Goal: Information Seeking & Learning: Compare options

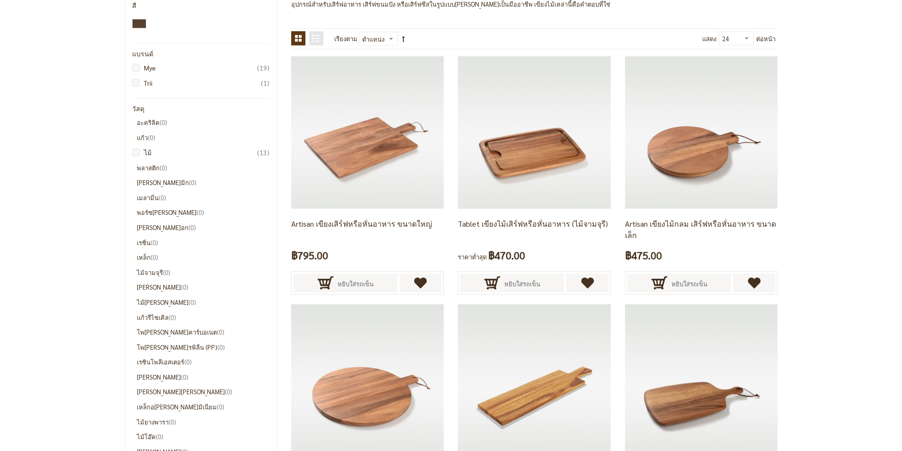
scroll to position [142, 0]
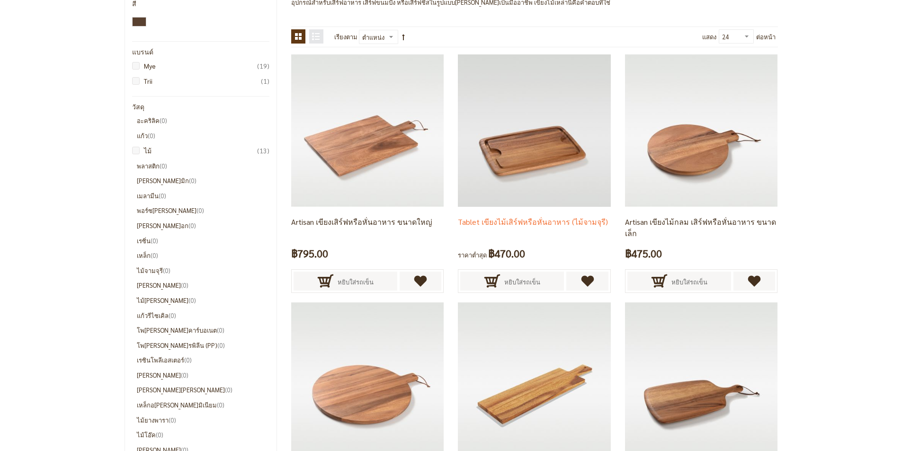
click at [537, 158] on img at bounding box center [534, 130] width 152 height 152
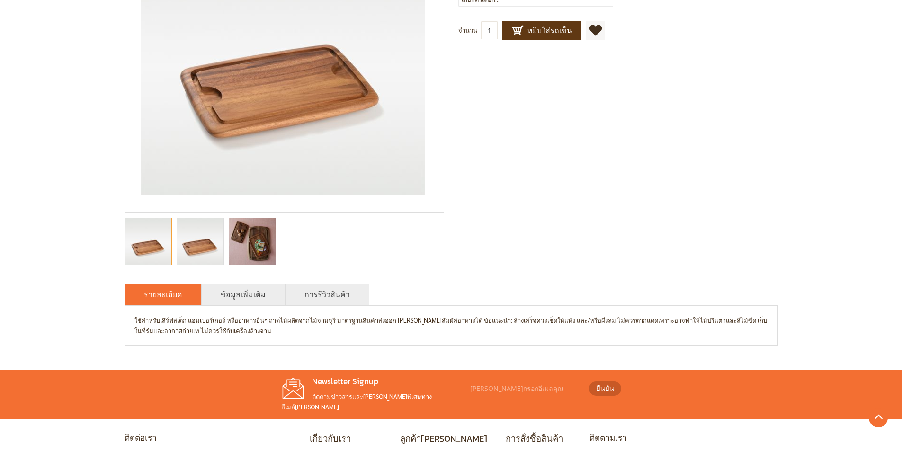
scroll to position [284, 0]
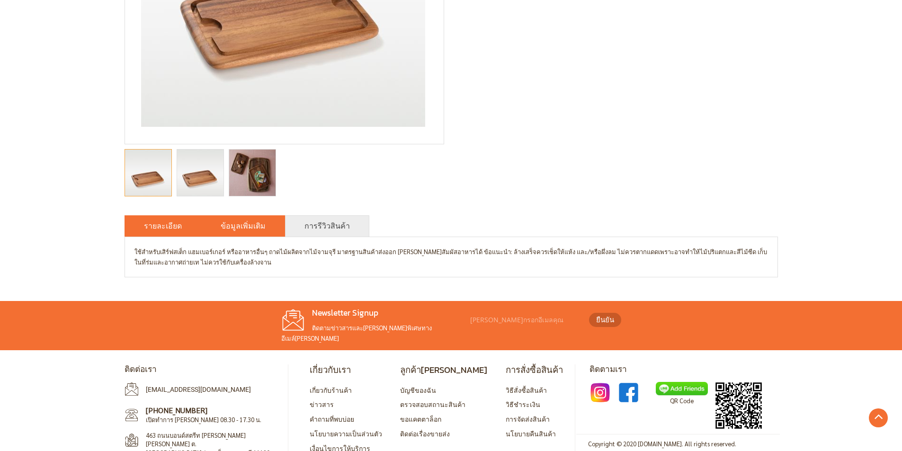
click at [242, 225] on link "ข้อมูลเพิ่มเติม" at bounding box center [243, 225] width 45 height 11
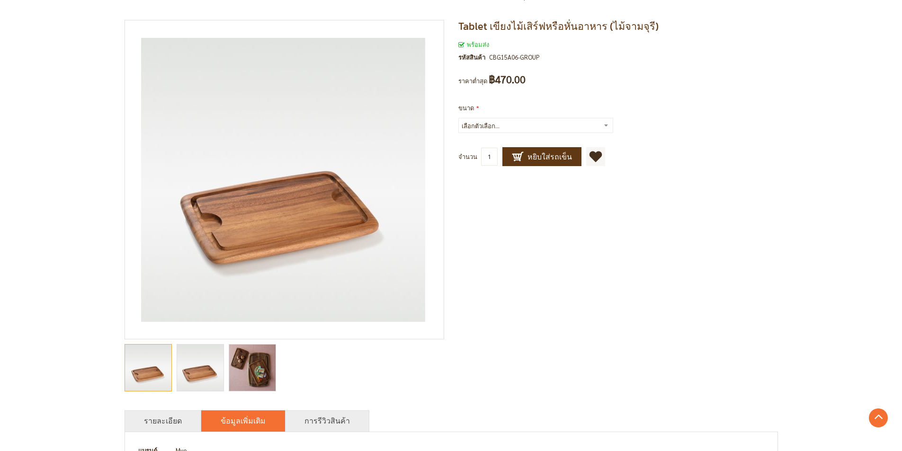
scroll to position [0, 0]
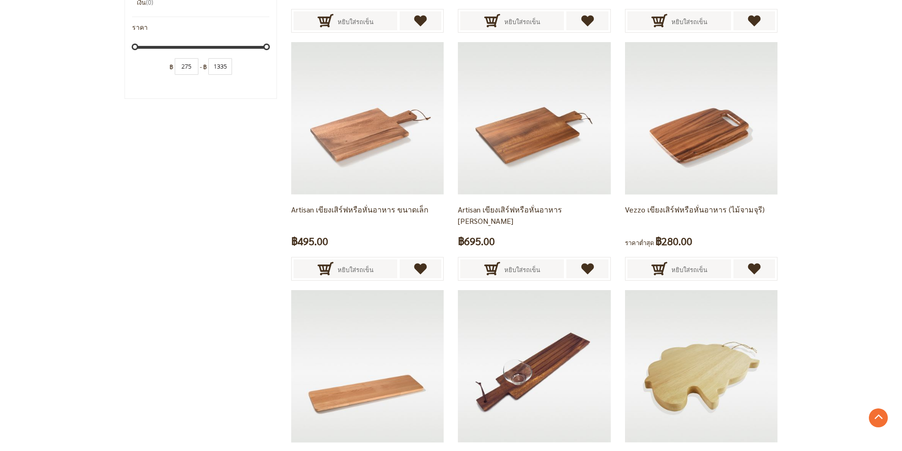
scroll to position [994, 0]
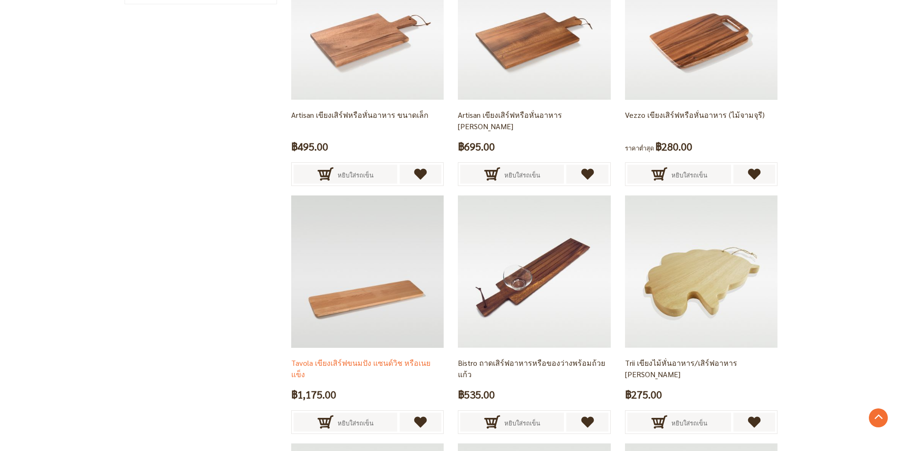
click at [311, 296] on img at bounding box center [367, 272] width 152 height 152
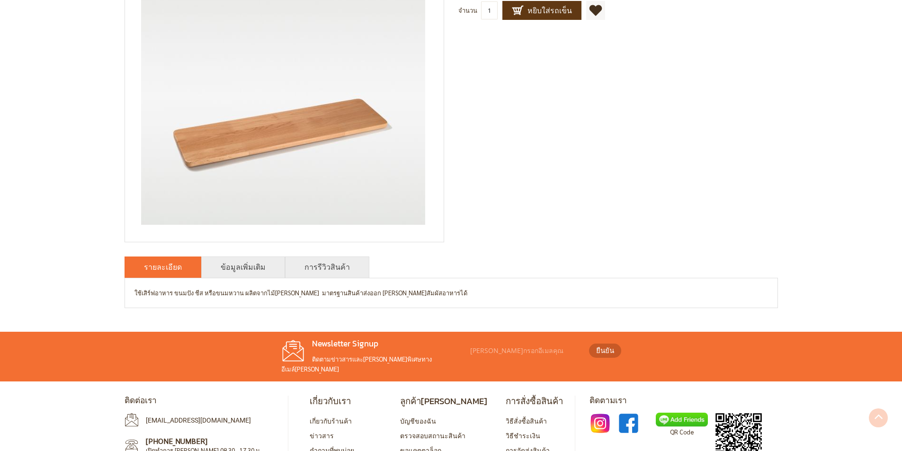
scroll to position [189, 0]
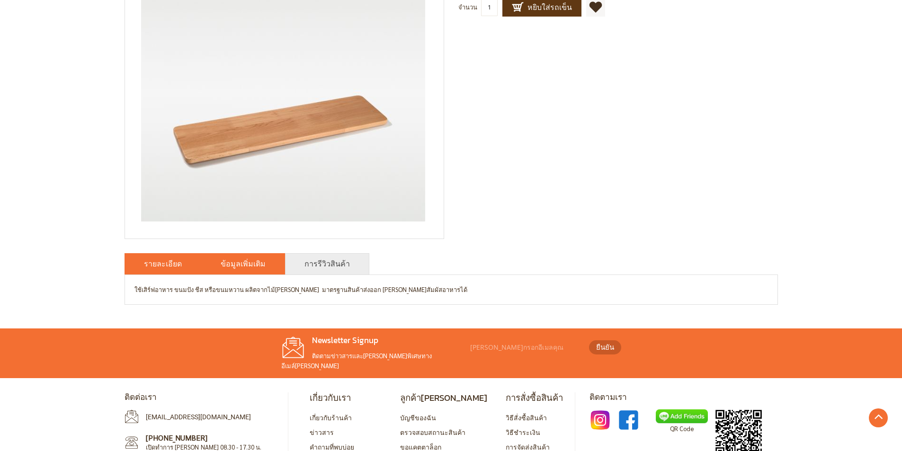
click at [252, 266] on link "ข้อมูลเพิ่มเติม" at bounding box center [243, 263] width 45 height 11
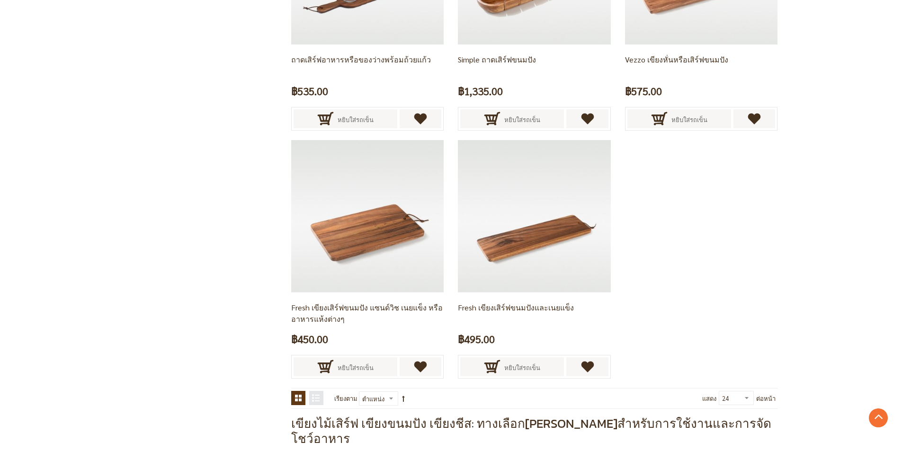
scroll to position [1563, 0]
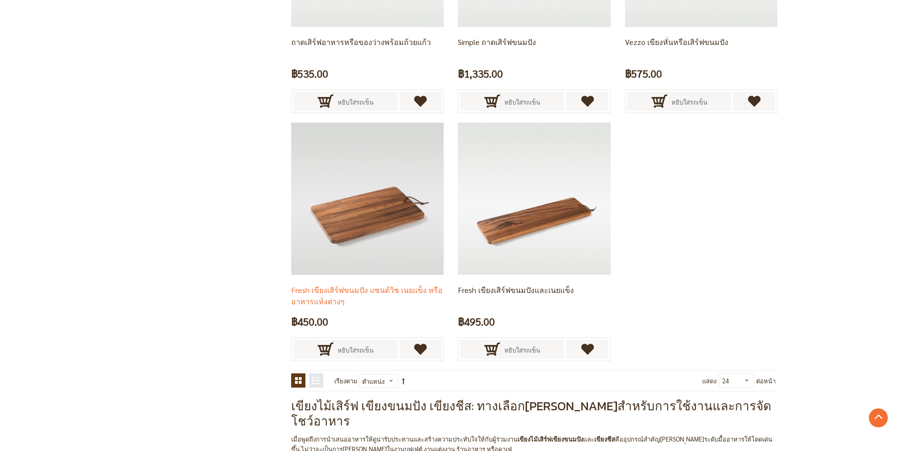
click at [399, 224] on img at bounding box center [367, 199] width 152 height 152
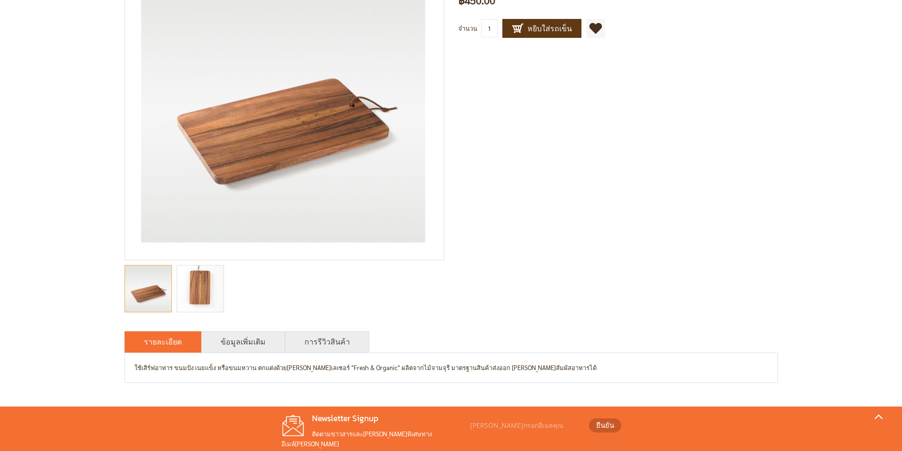
scroll to position [189, 0]
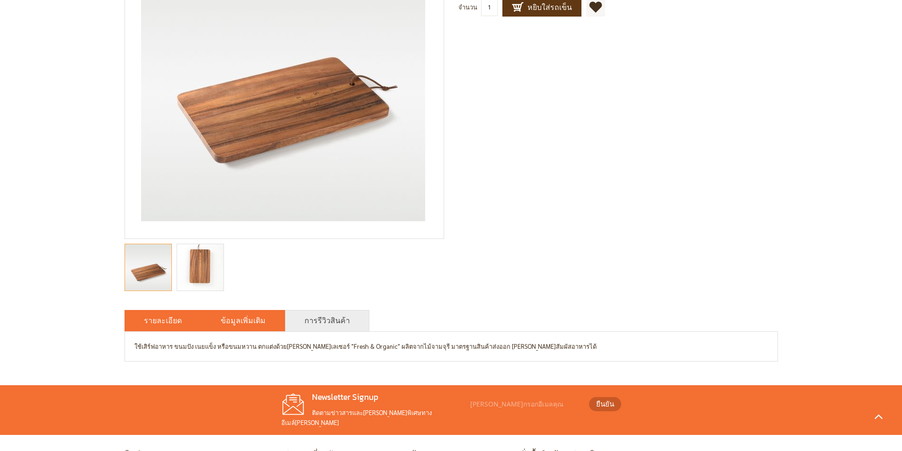
click at [239, 329] on li "ข้อมูลเพิ่มเติม" at bounding box center [243, 320] width 84 height 21
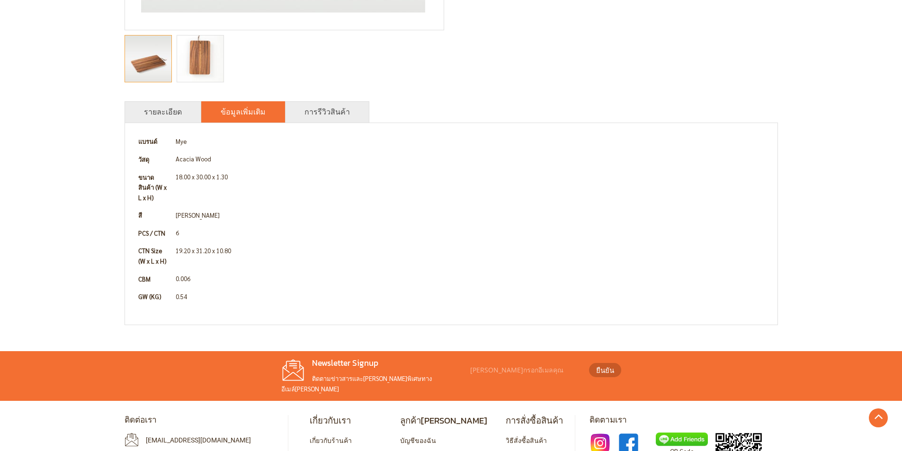
scroll to position [426, 0]
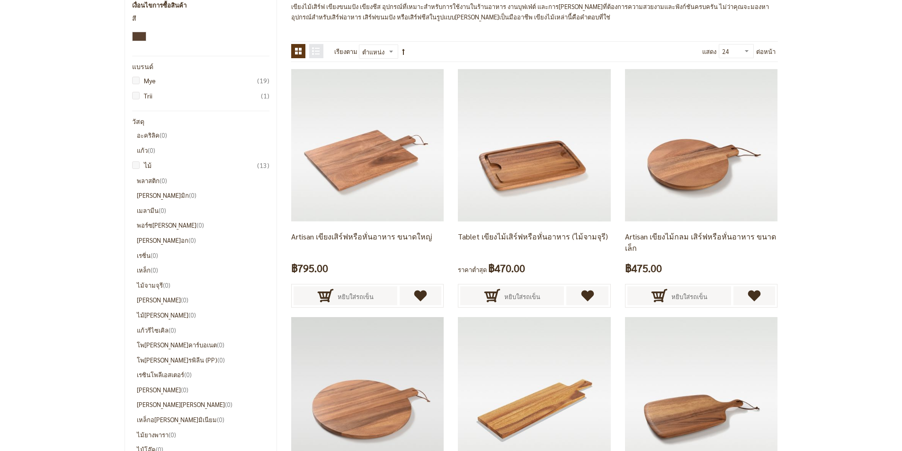
scroll to position [95, 0]
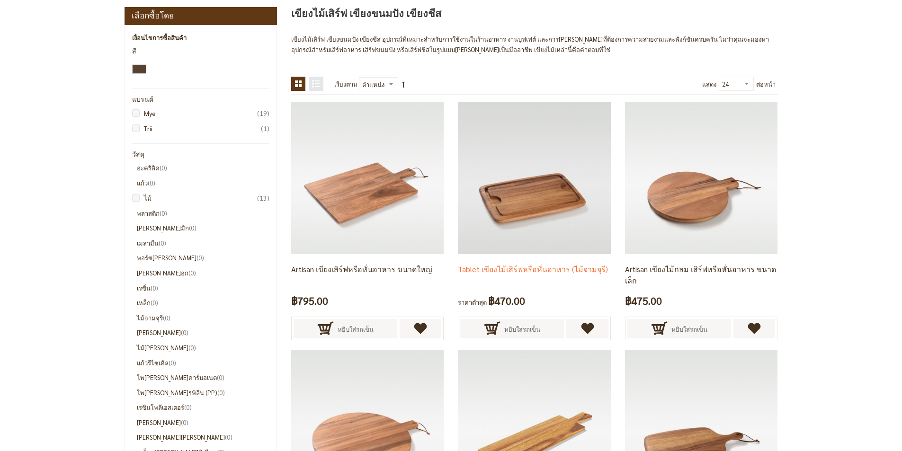
click at [542, 204] on img at bounding box center [534, 178] width 152 height 152
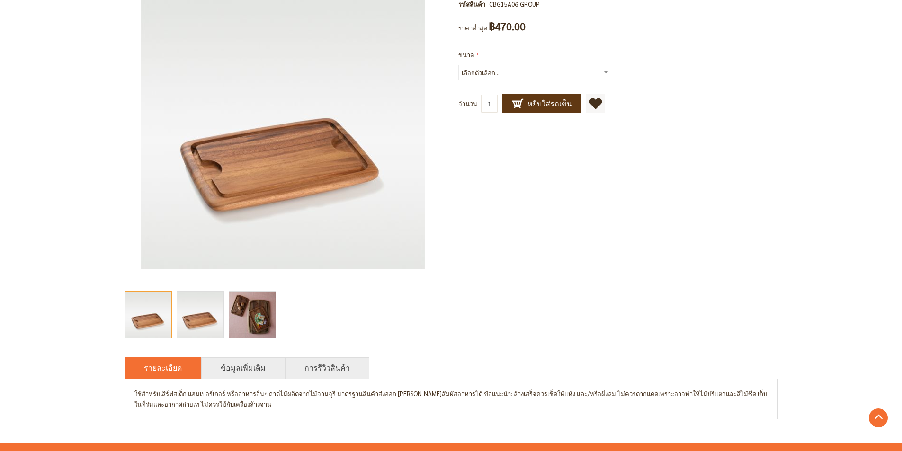
scroll to position [237, 0]
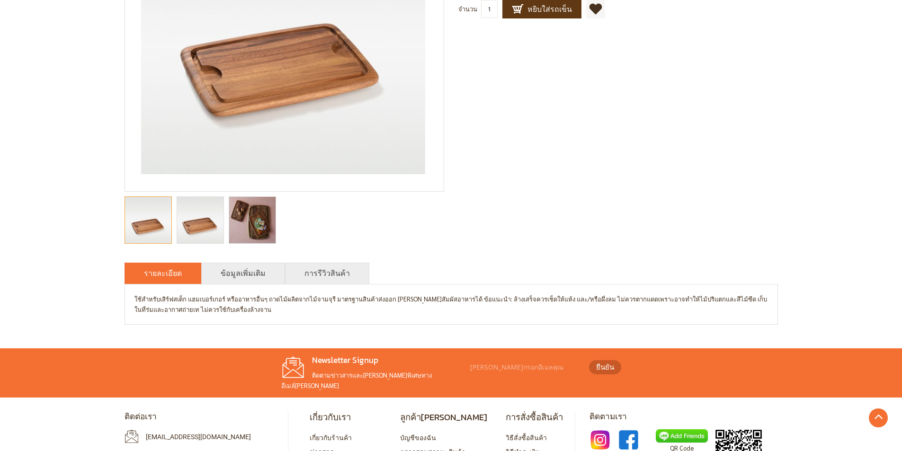
click at [217, 220] on img "Tablet เขียงไม้เสิร์ฟหรือหั่นอาหาร (ไม้จามจุรี)" at bounding box center [200, 220] width 46 height 46
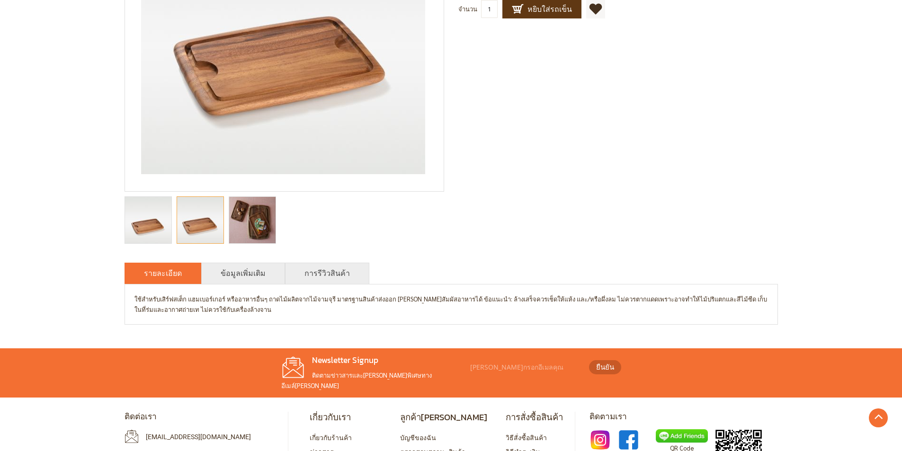
click at [254, 224] on img "Tablet เขียงไม้เสิร์ฟหรือหั่นอาหาร (ไม้จามจุรี)" at bounding box center [252, 220] width 48 height 46
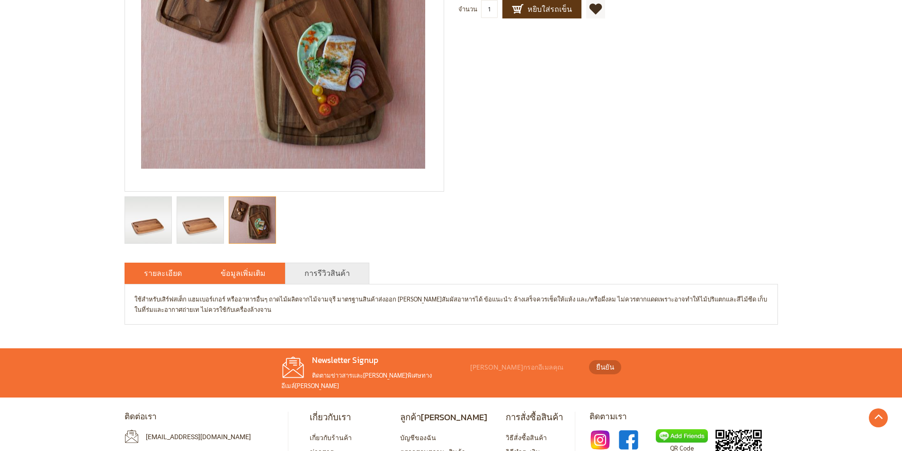
click at [253, 272] on link "ข้อมูลเพิ่มเติม" at bounding box center [243, 273] width 45 height 11
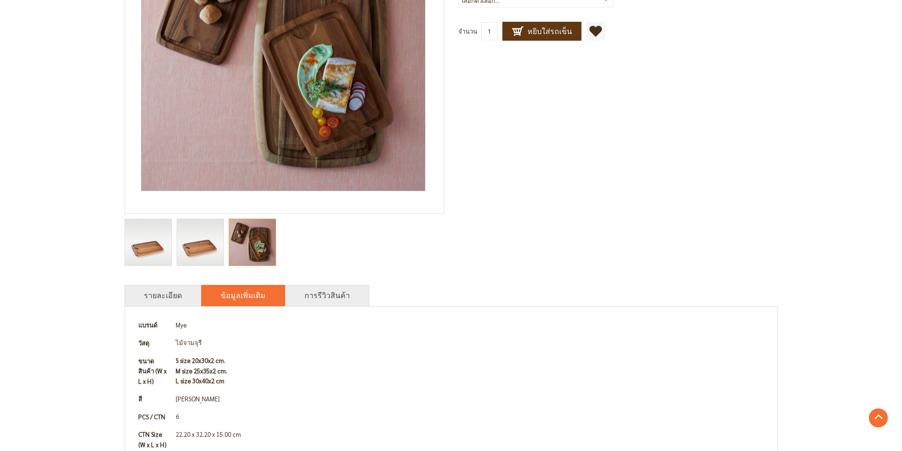
scroll to position [167, 0]
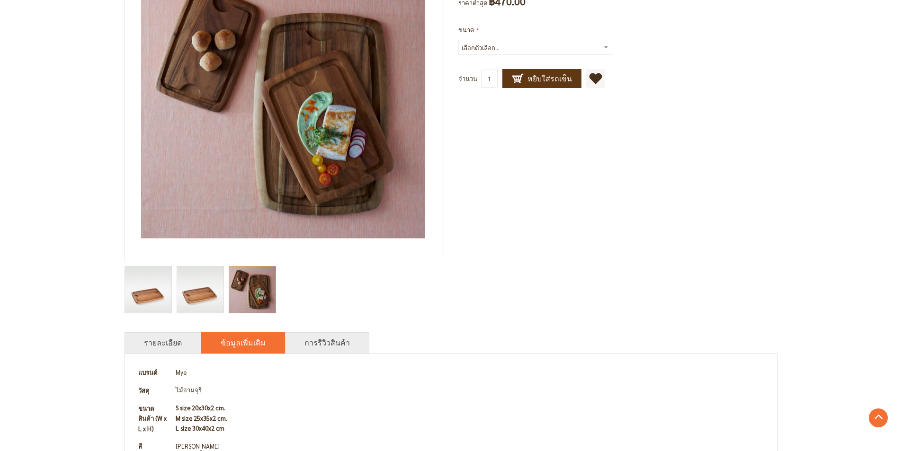
click at [199, 289] on img "Tablet เขียงไม้เสิร์ฟหรือหั่นอาหาร (ไม้จามจุรี)" at bounding box center [200, 290] width 46 height 46
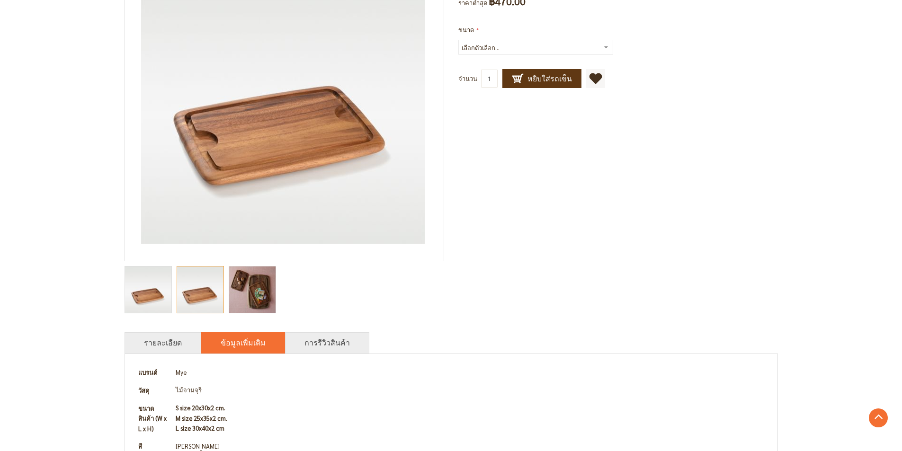
click at [143, 295] on img "Tablet เขียงไม้เสิร์ฟหรือหั่นอาหาร (ไม้จามจุรี)" at bounding box center [148, 290] width 46 height 46
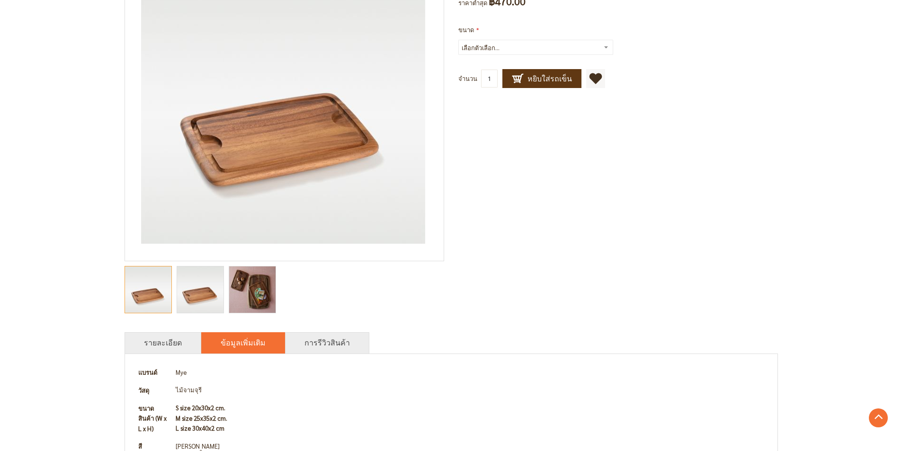
click at [196, 297] on img "Tablet เขียงไม้เสิร์ฟหรือหั่นอาหาร (ไม้จามจุรี)" at bounding box center [200, 290] width 46 height 46
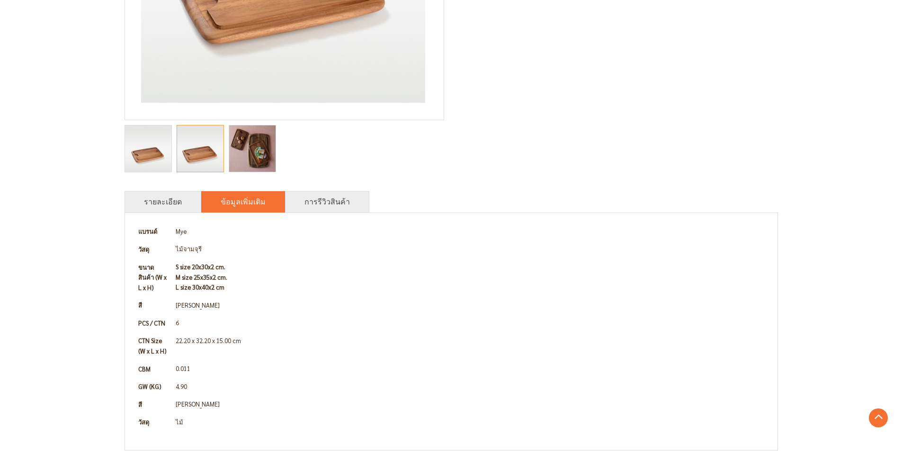
scroll to position [309, 0]
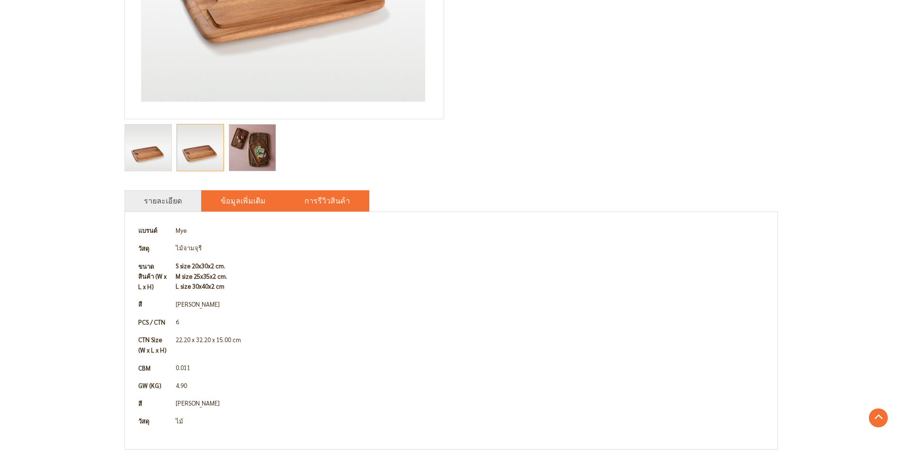
click at [323, 202] on link "การรีวิวสินค้า" at bounding box center [327, 200] width 45 height 11
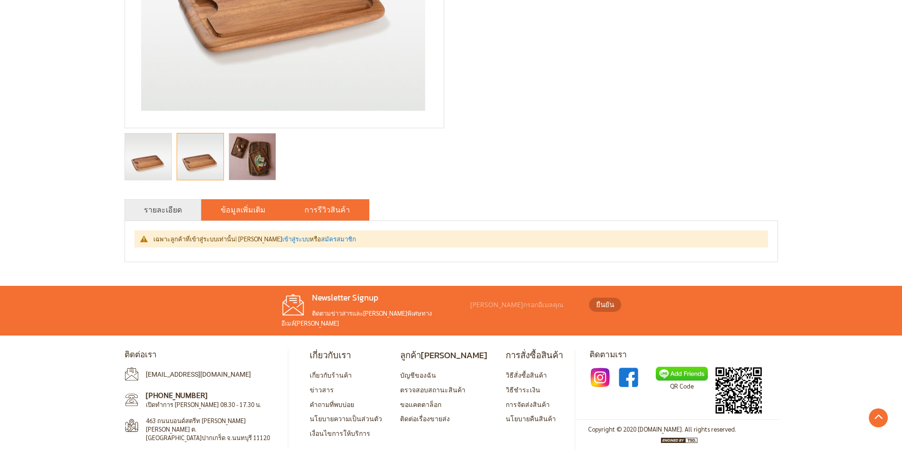
click at [259, 206] on link "ข้อมูลเพิ่มเติม" at bounding box center [243, 209] width 45 height 11
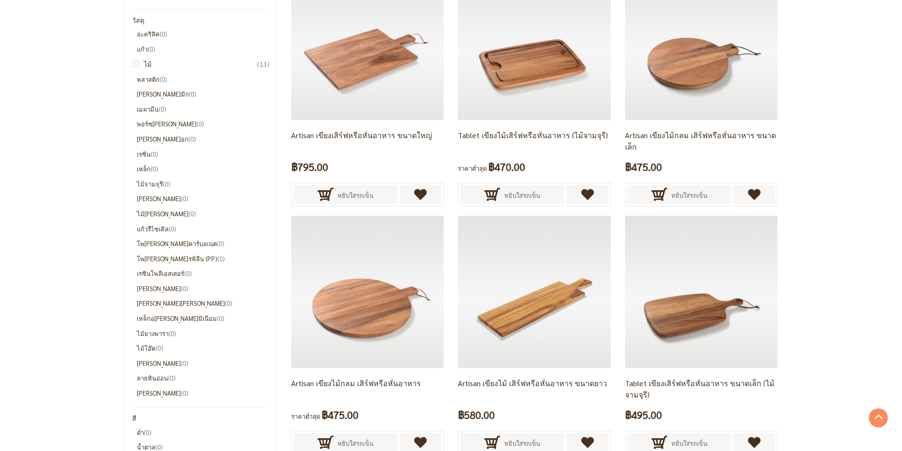
scroll to position [47, 0]
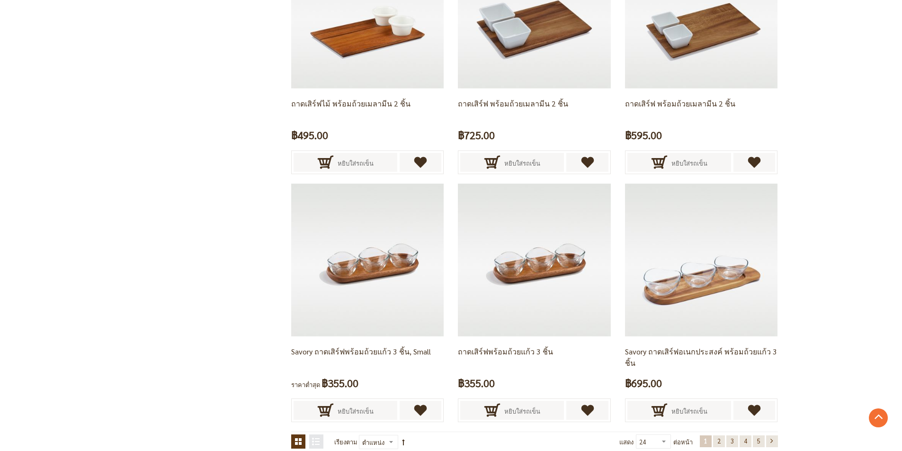
scroll to position [1894, 0]
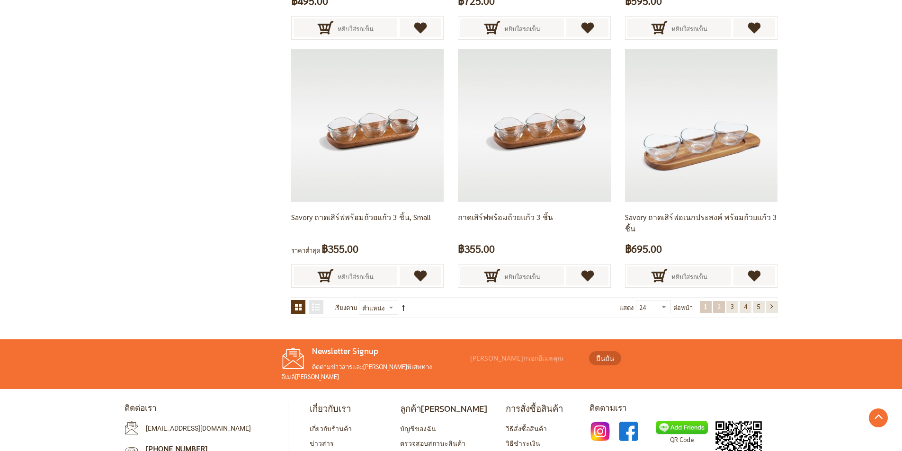
click at [718, 308] on span "2" at bounding box center [718, 307] width 3 height 8
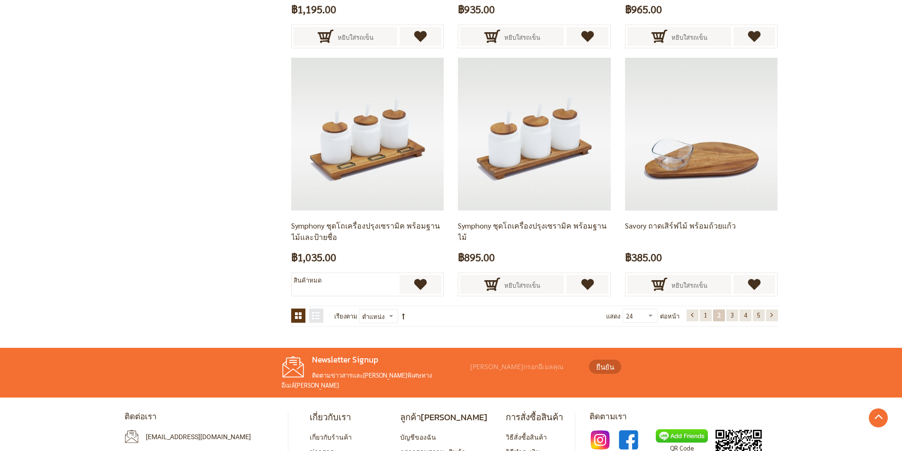
scroll to position [1948, 0]
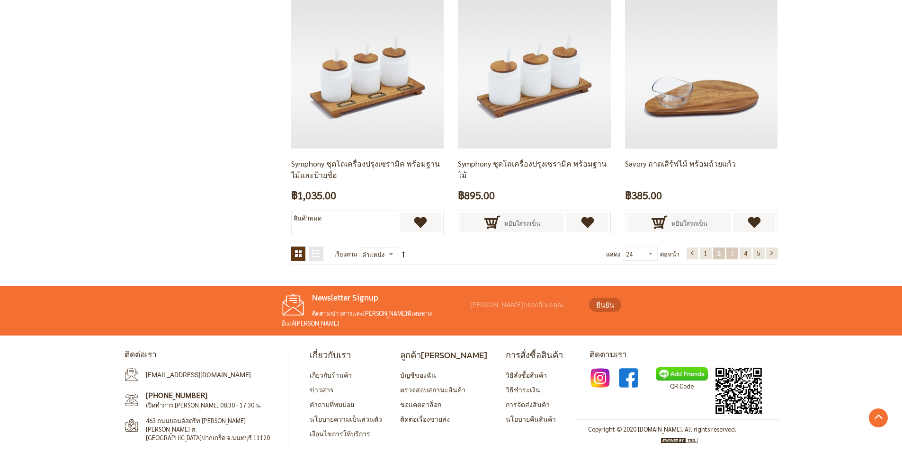
click at [731, 250] on span "3" at bounding box center [732, 253] width 3 height 8
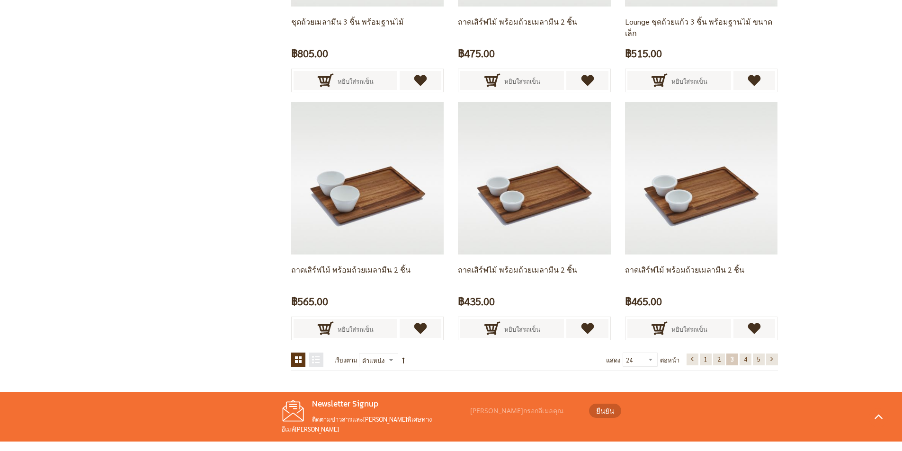
scroll to position [1948, 0]
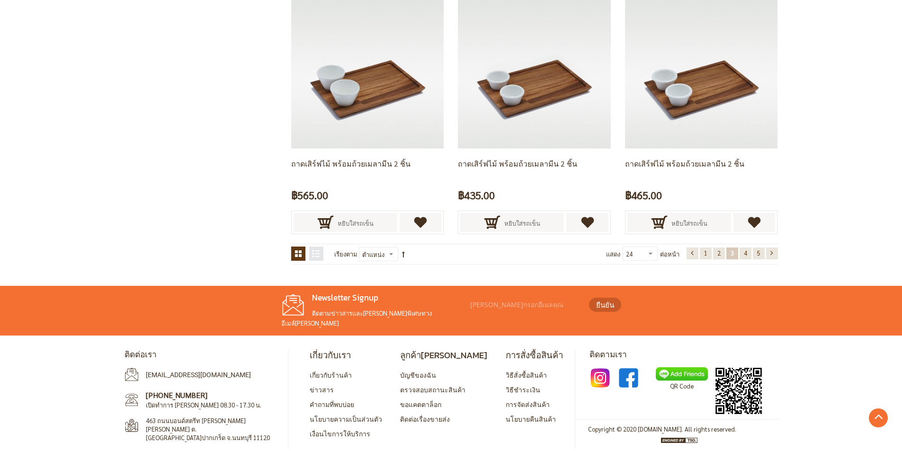
click at [744, 254] on link "หน้า 4" at bounding box center [746, 254] width 12 height 12
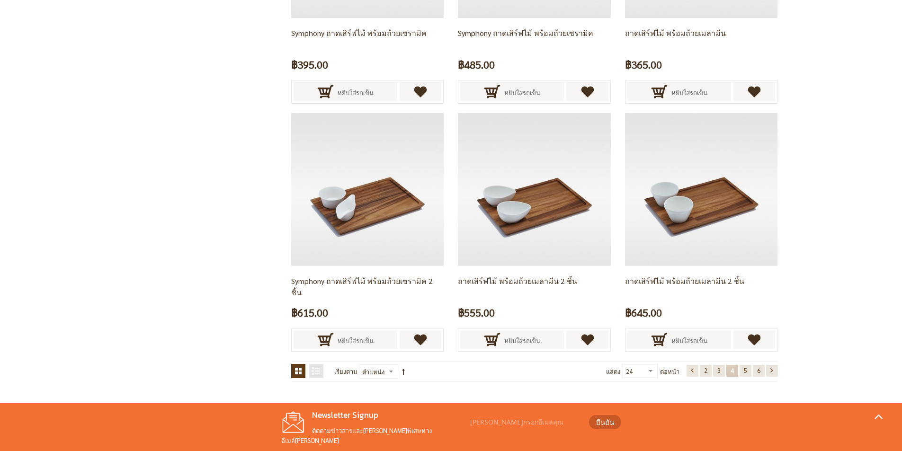
scroll to position [1948, 0]
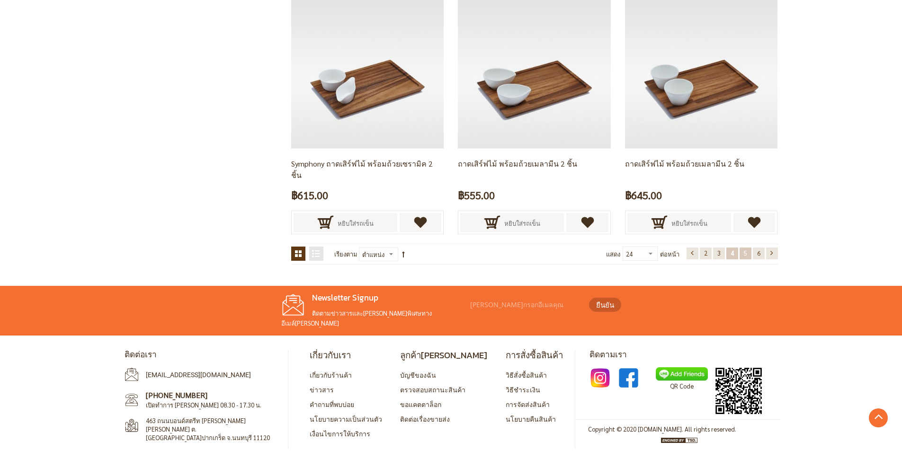
click at [745, 255] on span "5" at bounding box center [745, 253] width 3 height 8
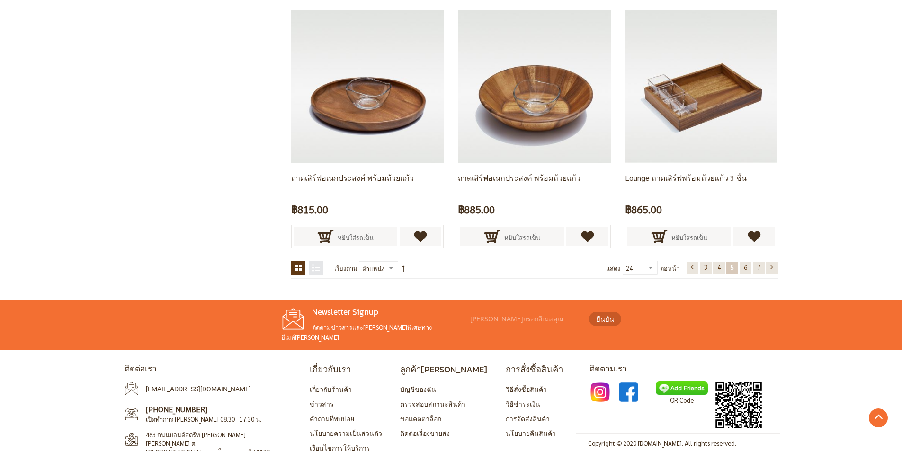
scroll to position [1948, 0]
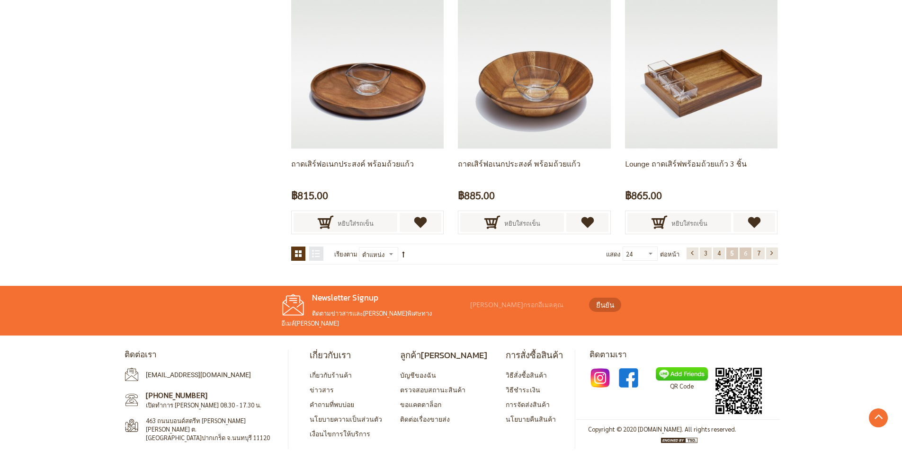
click at [746, 256] on span "6" at bounding box center [745, 253] width 3 height 8
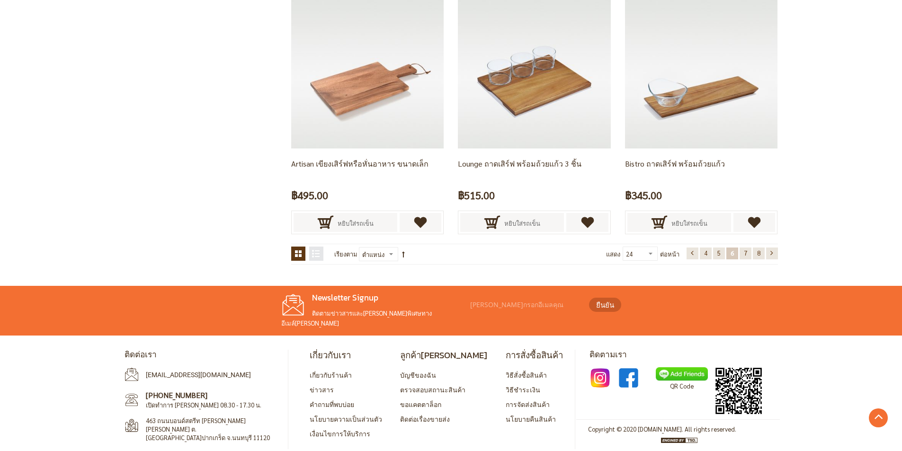
scroll to position [179, 0]
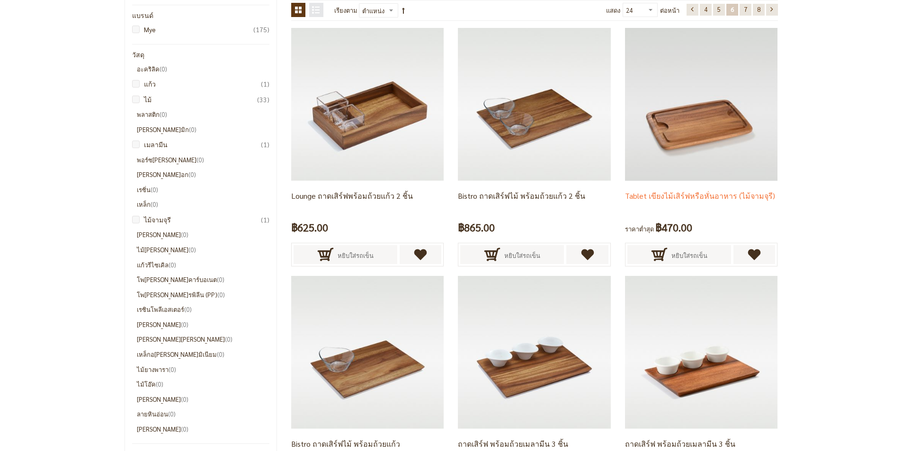
click at [719, 148] on img at bounding box center [701, 104] width 152 height 152
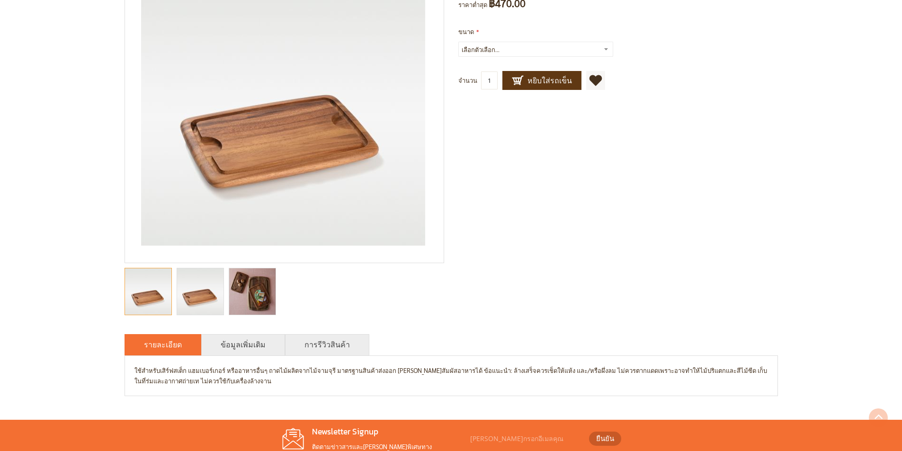
scroll to position [189, 0]
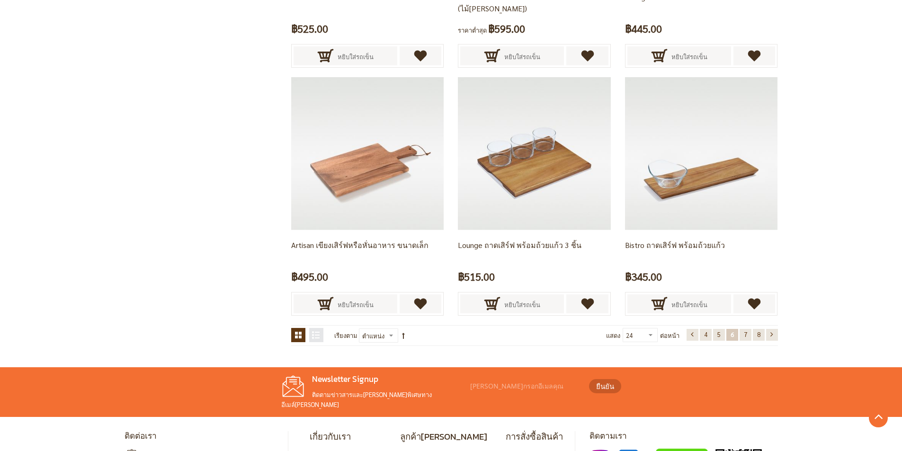
scroll to position [1911, 0]
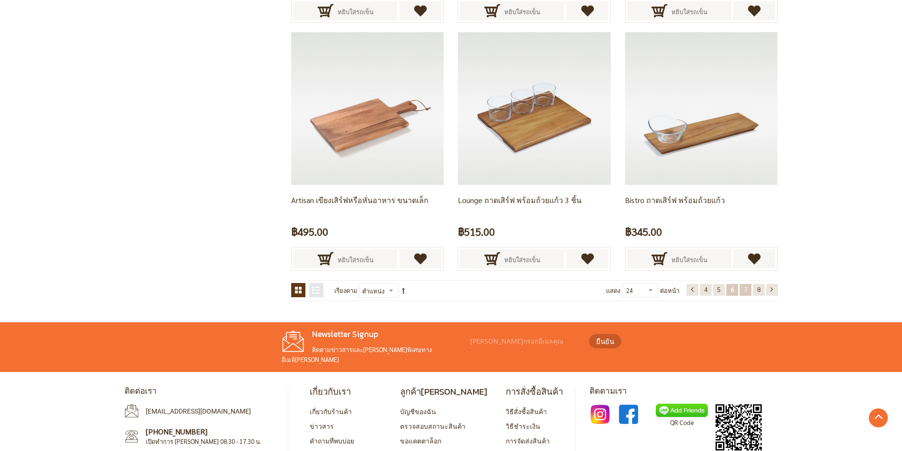
click at [749, 289] on link "หน้า 7" at bounding box center [746, 290] width 12 height 12
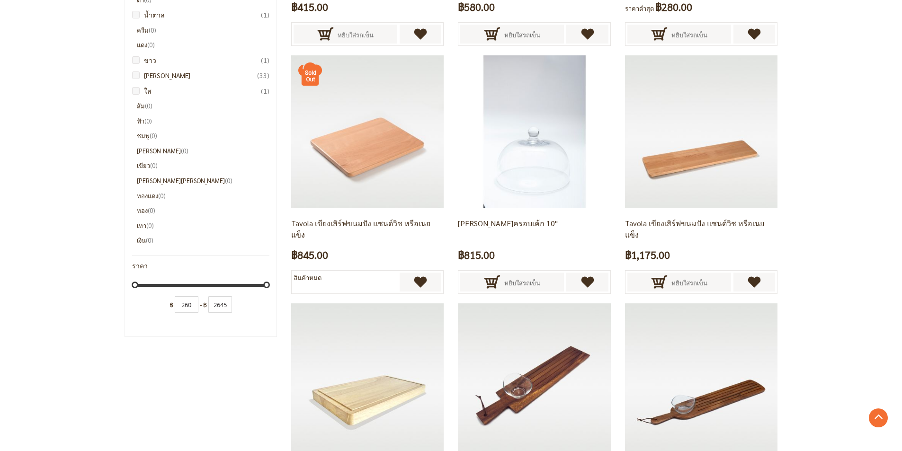
scroll to position [652, 0]
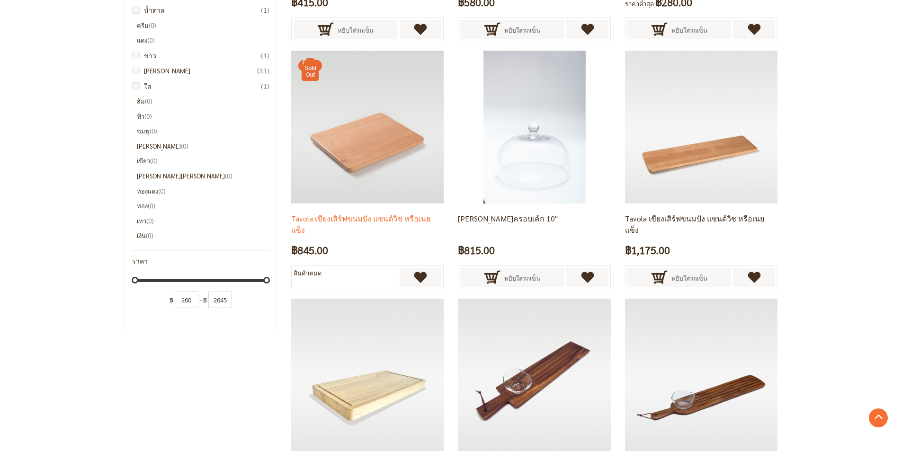
click at [374, 168] on img at bounding box center [367, 127] width 152 height 152
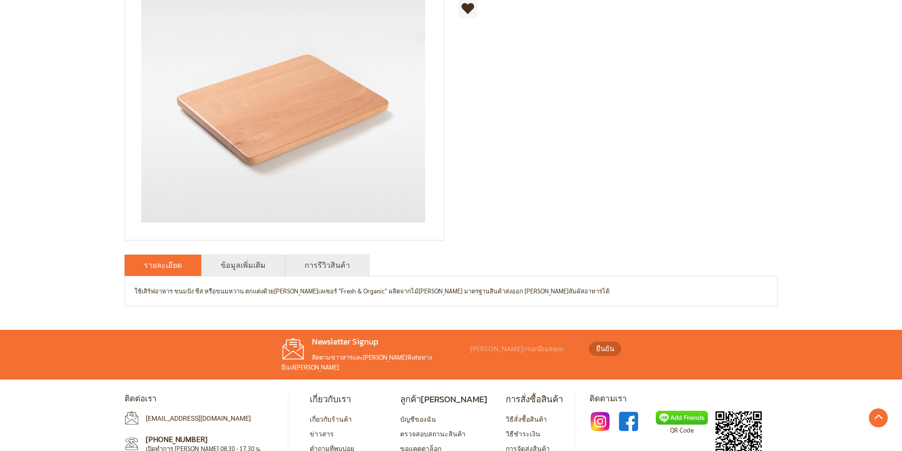
scroll to position [232, 0]
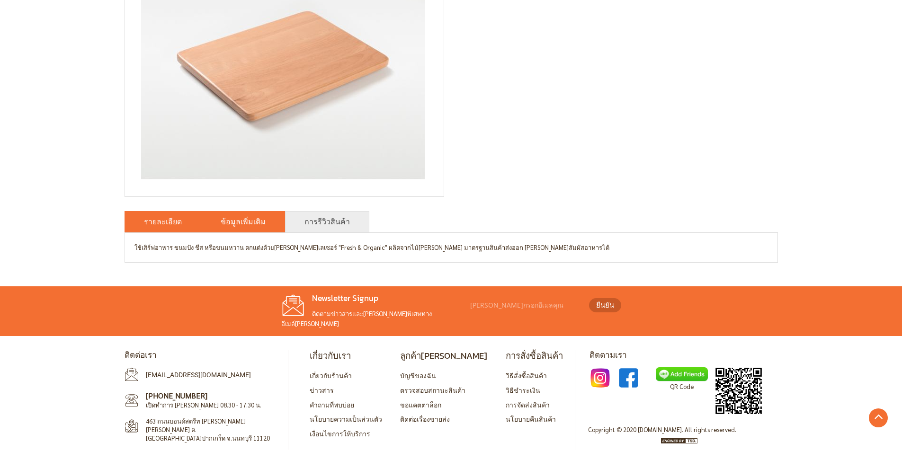
click at [263, 218] on li "ข้อมูลเพิ่มเติม" at bounding box center [243, 221] width 84 height 21
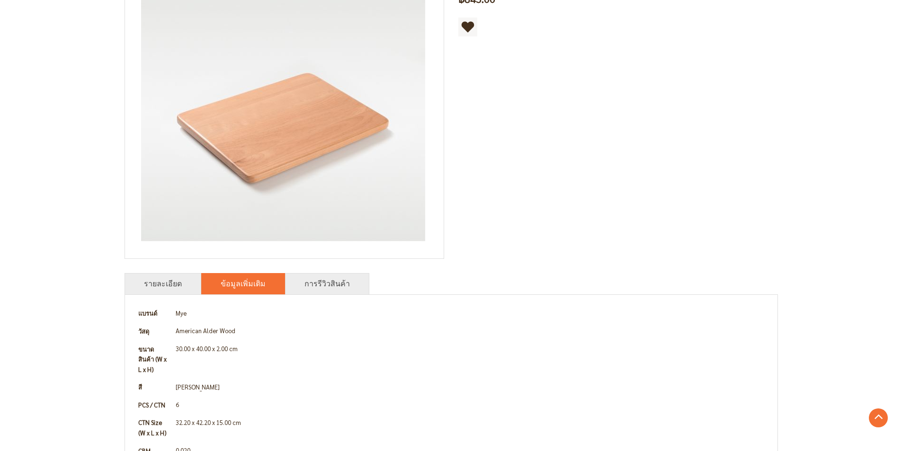
scroll to position [90, 0]
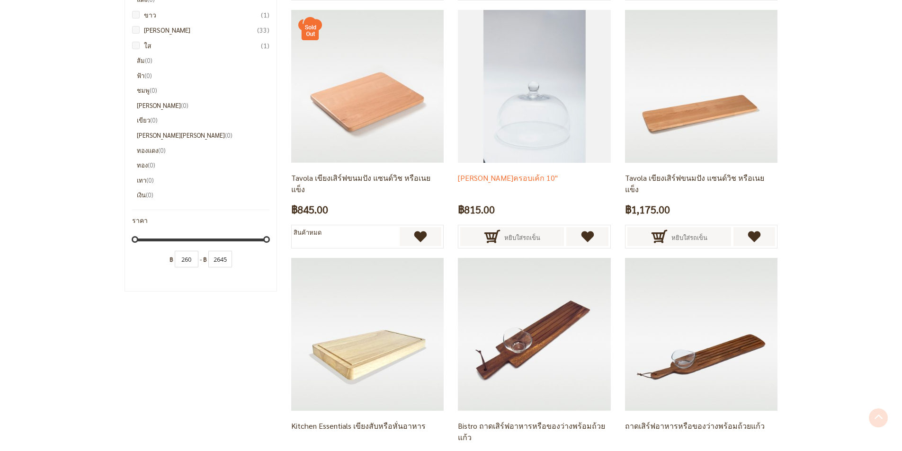
scroll to position [745, 0]
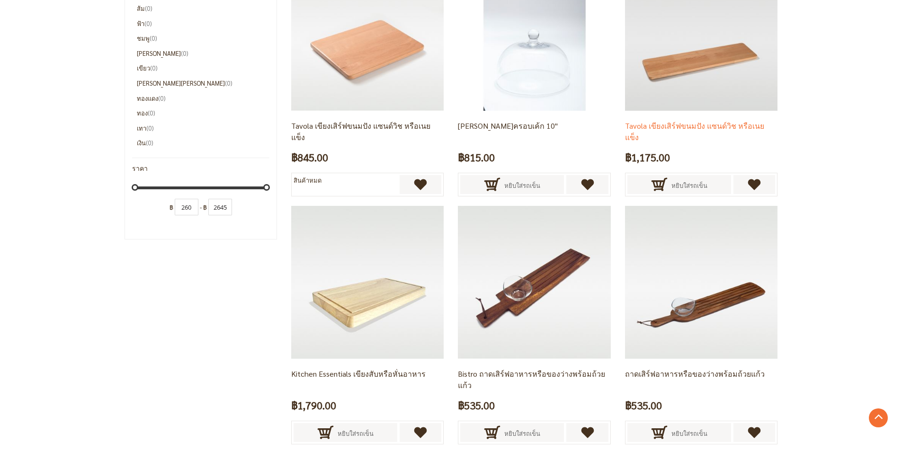
click at [708, 95] on img at bounding box center [701, 34] width 152 height 152
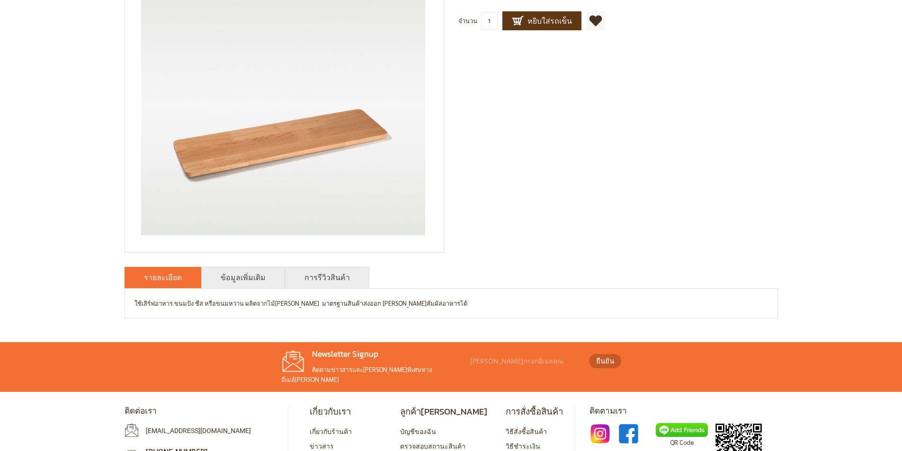
scroll to position [189, 0]
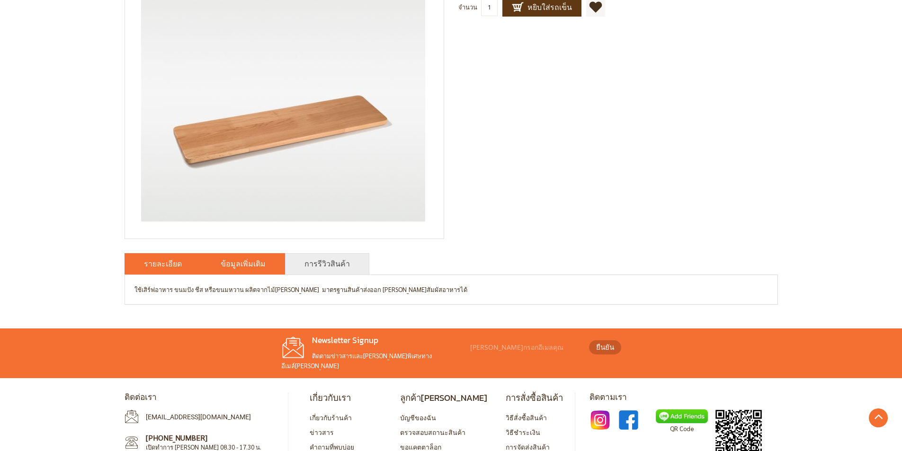
click at [261, 264] on li "ข้อมูลเพิ่มเติม" at bounding box center [243, 263] width 84 height 21
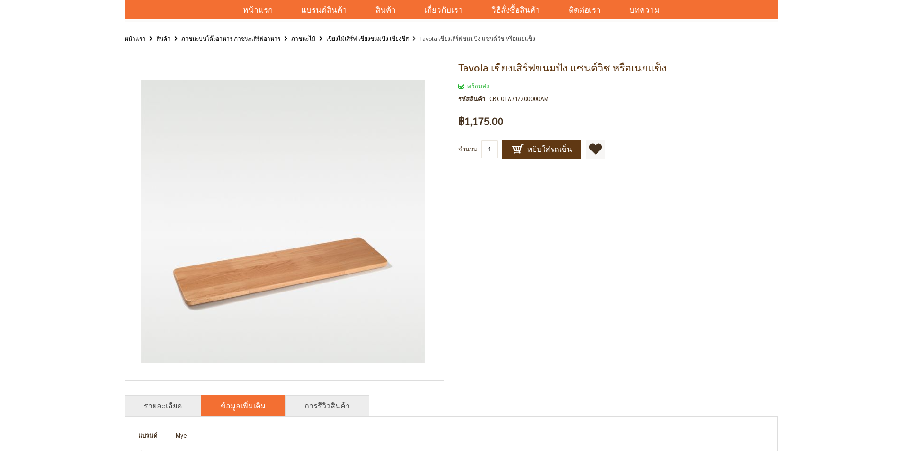
scroll to position [95, 0]
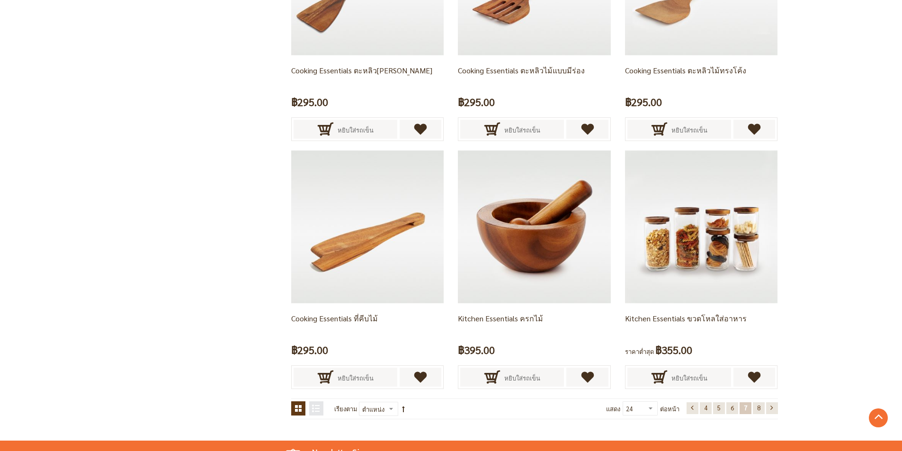
scroll to position [1929, 0]
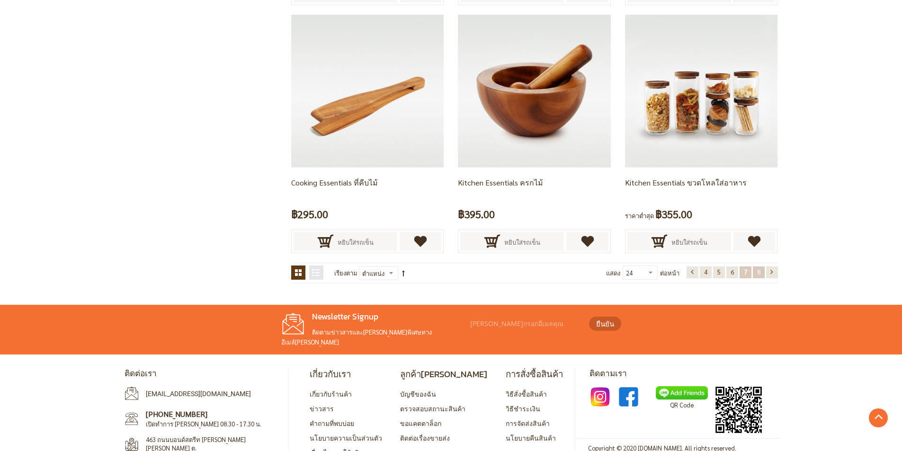
click at [756, 271] on link "หน้า 8" at bounding box center [759, 273] width 12 height 12
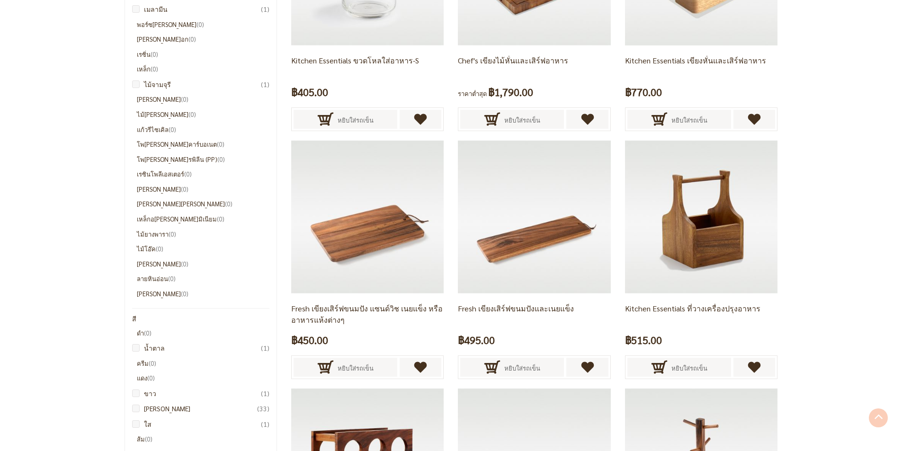
scroll to position [321, 0]
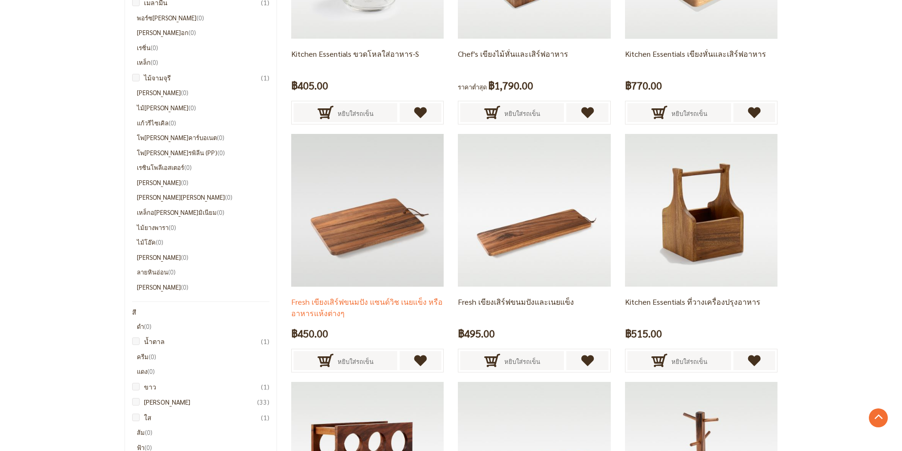
click at [357, 242] on img at bounding box center [367, 210] width 152 height 152
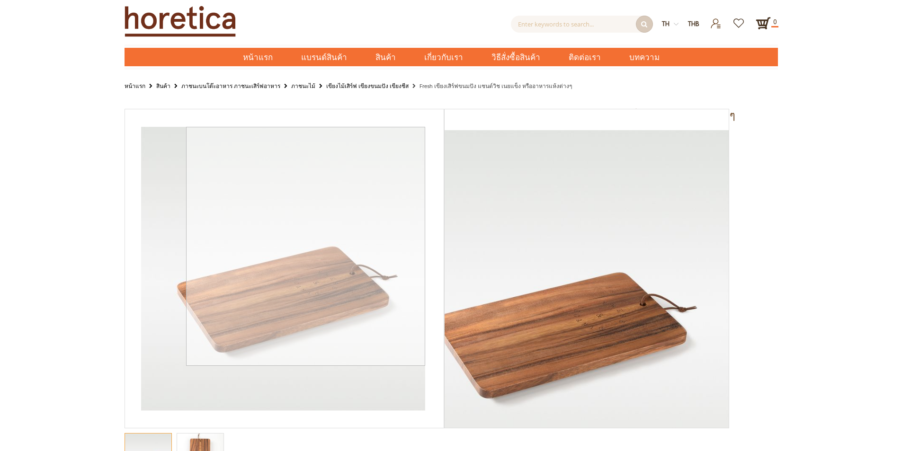
scroll to position [189, 0]
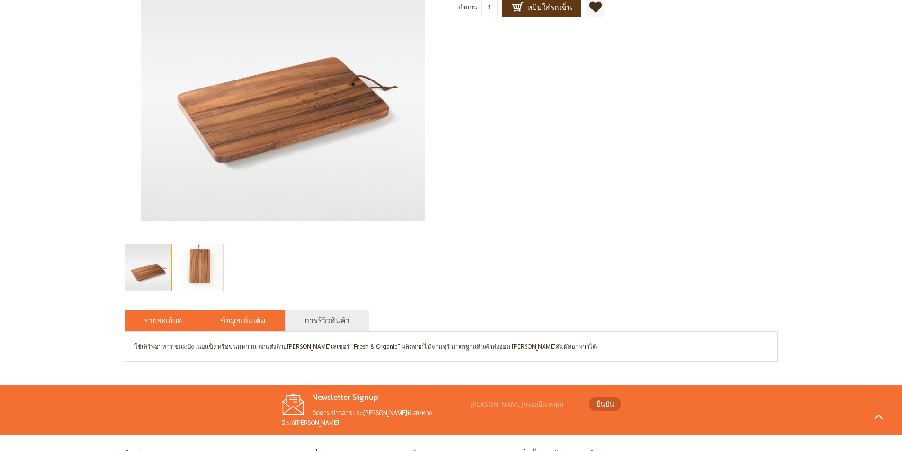
click at [250, 317] on link "ข้อมูลเพิ่มเติม" at bounding box center [243, 320] width 45 height 11
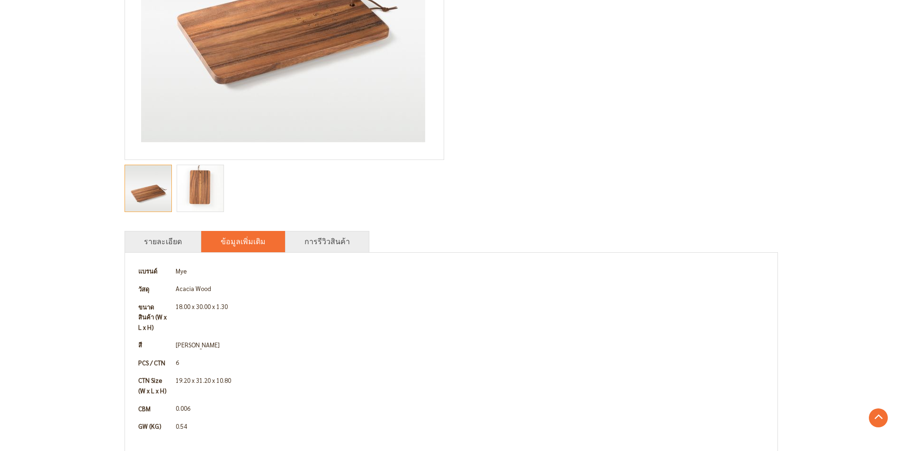
scroll to position [284, 0]
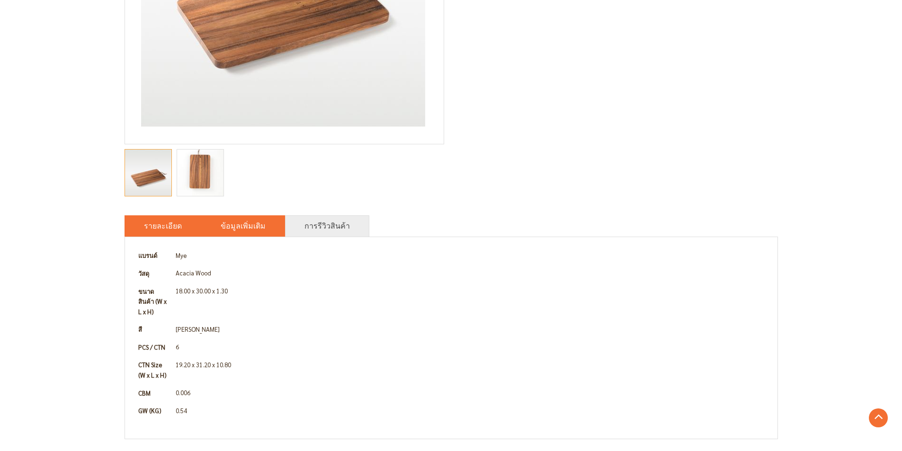
click at [183, 225] on li "รายละเอียด" at bounding box center [163, 225] width 77 height 21
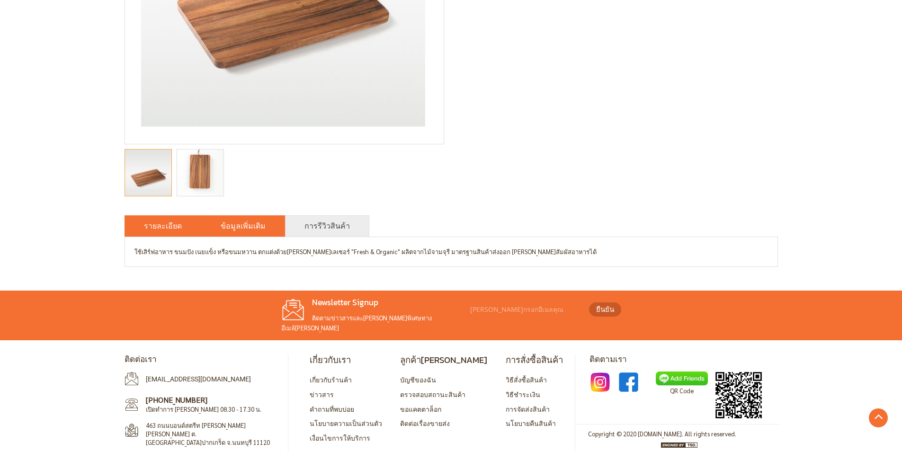
click at [229, 230] on link "ข้อมูลเพิ่มเติม" at bounding box center [243, 225] width 45 height 11
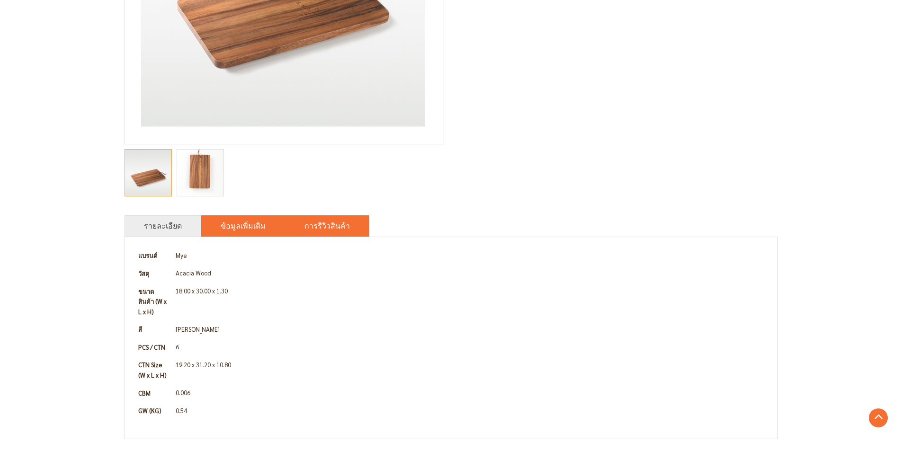
click at [311, 228] on link "การรีวิวสินค้า" at bounding box center [327, 225] width 45 height 11
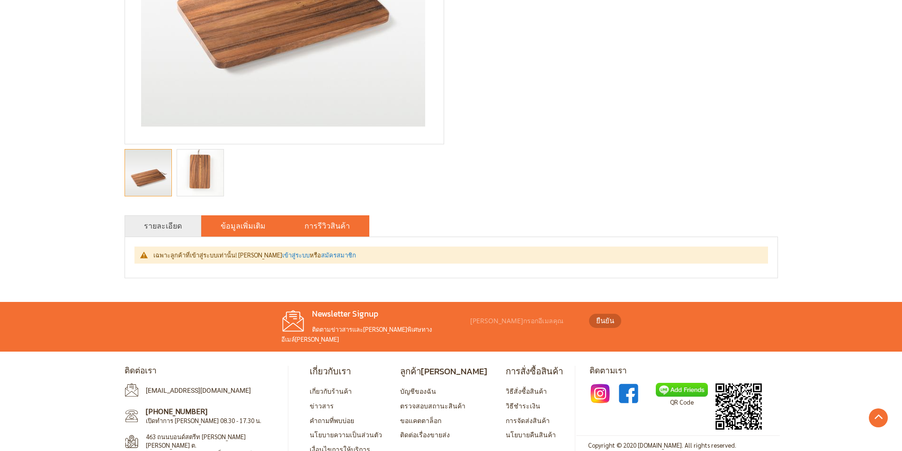
click at [258, 224] on link "ข้อมูลเพิ่มเติม" at bounding box center [243, 225] width 45 height 11
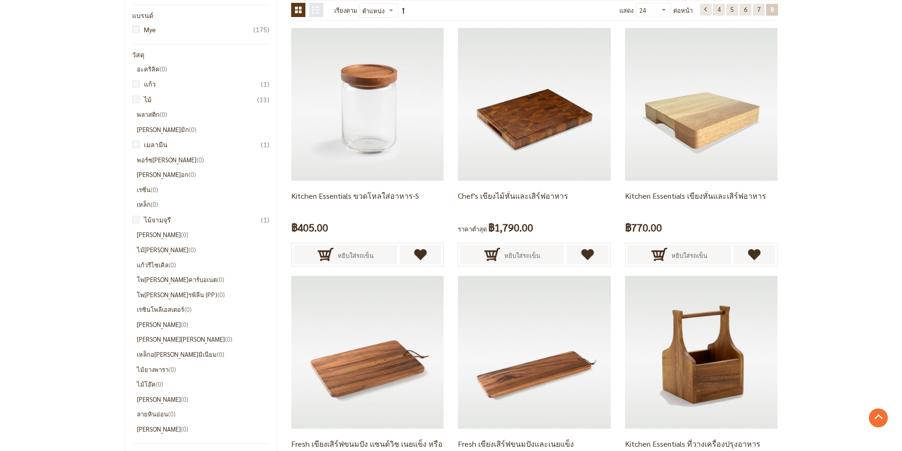
scroll to position [131, 0]
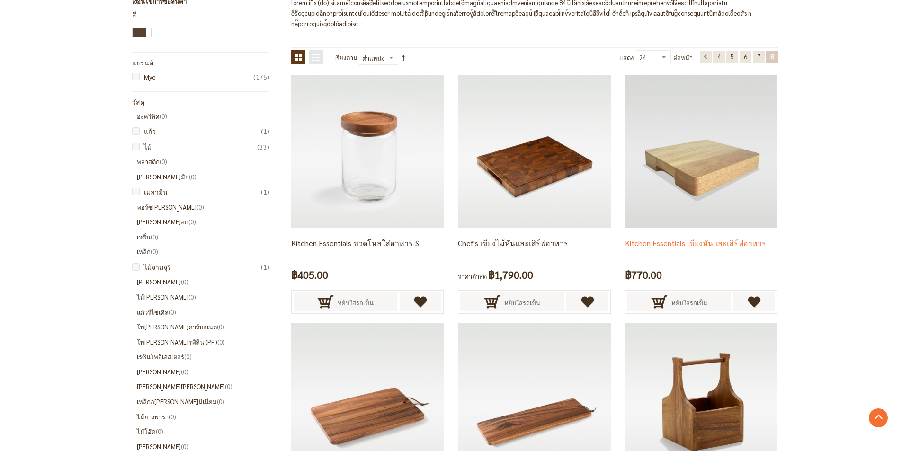
click at [717, 178] on img at bounding box center [701, 151] width 152 height 152
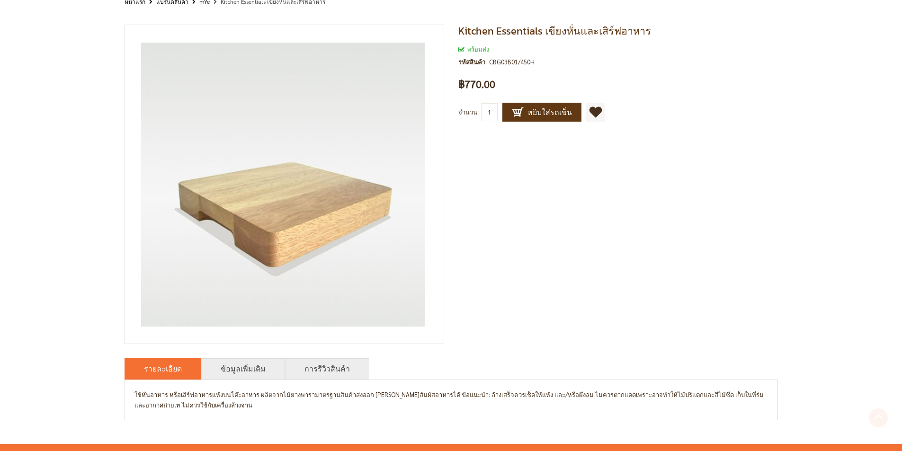
scroll to position [142, 0]
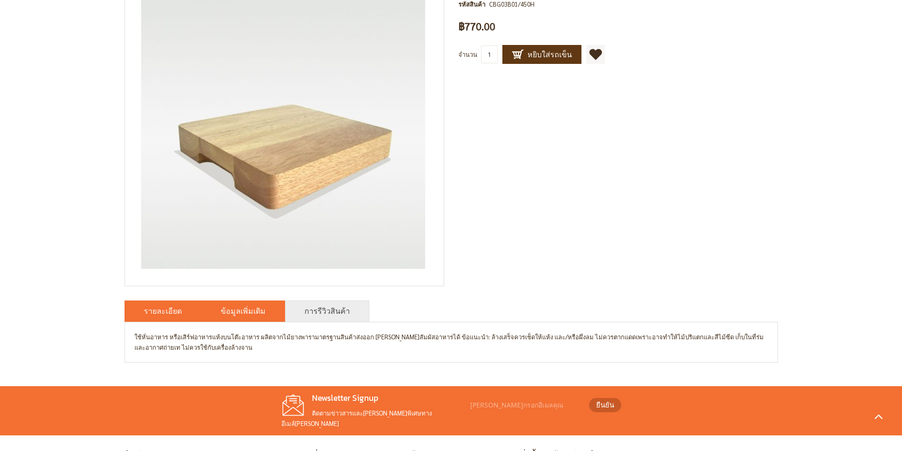
click at [261, 309] on li "ข้อมูลเพิ่มเติม" at bounding box center [243, 311] width 84 height 21
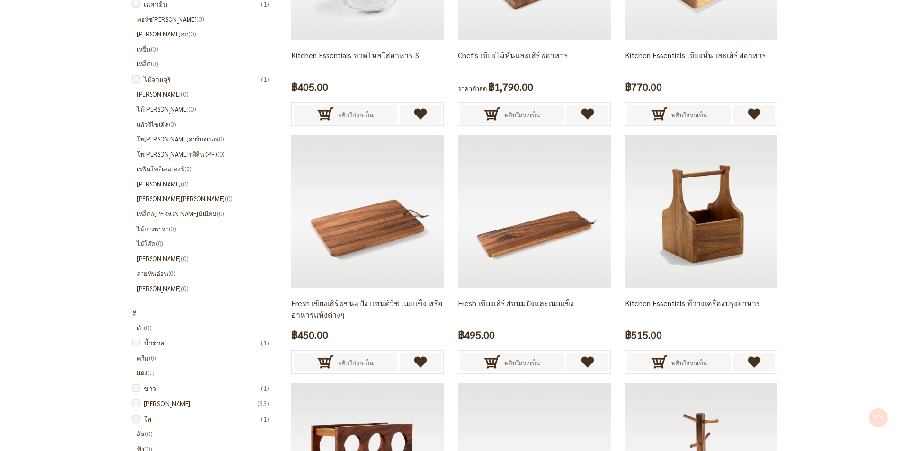
scroll to position [320, 0]
